Goal: Task Accomplishment & Management: Use online tool/utility

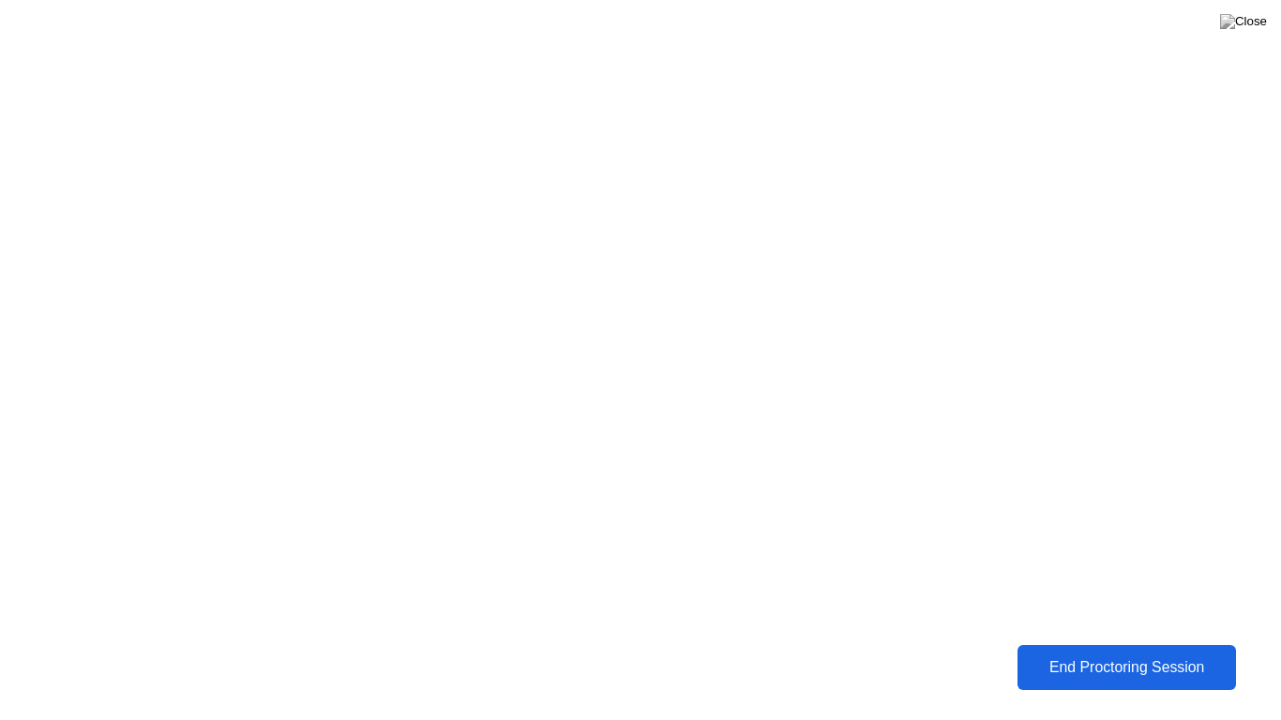
click at [1065, 653] on button "End Proctoring Session" at bounding box center [1126, 667] width 234 height 48
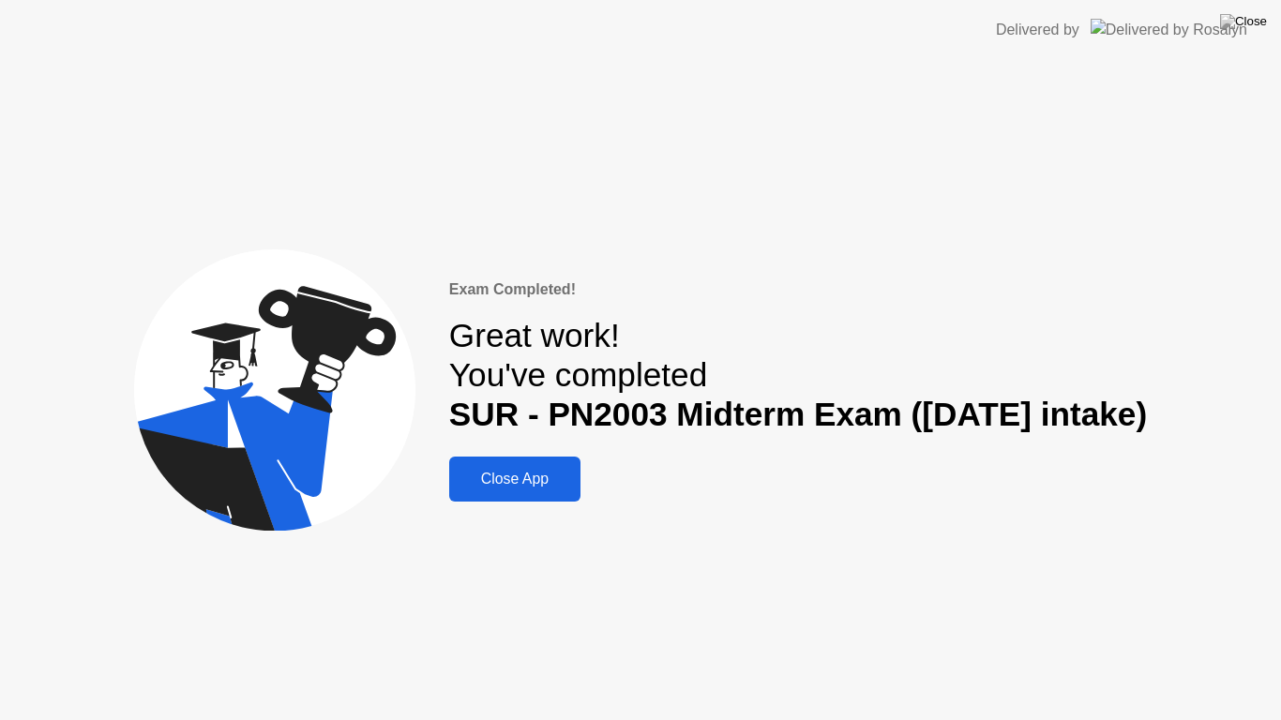
click at [545, 465] on button "Close App" at bounding box center [514, 479] width 131 height 45
